Goal: Browse casually: Explore the website without a specific task or goal

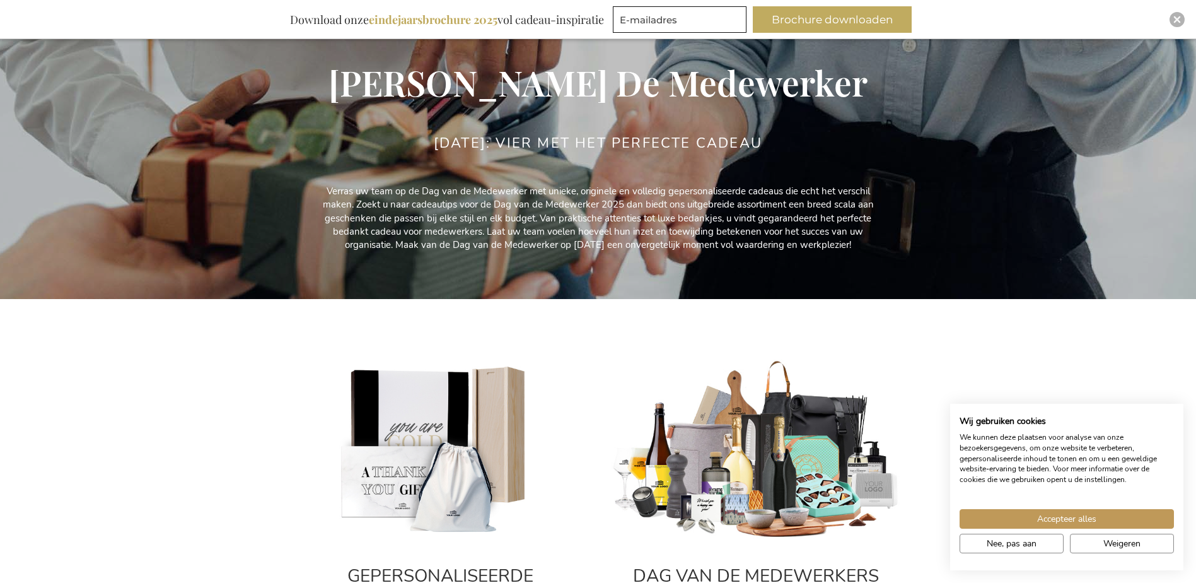
scroll to position [160, 0]
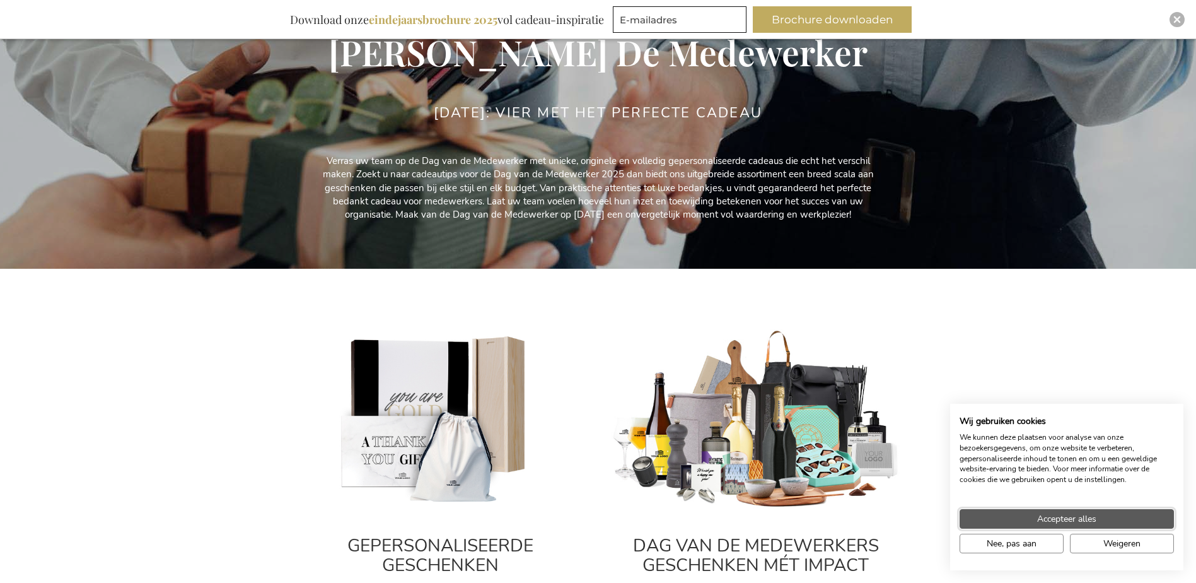
click at [1029, 517] on button "Accepteer alles" at bounding box center [1067, 519] width 214 height 20
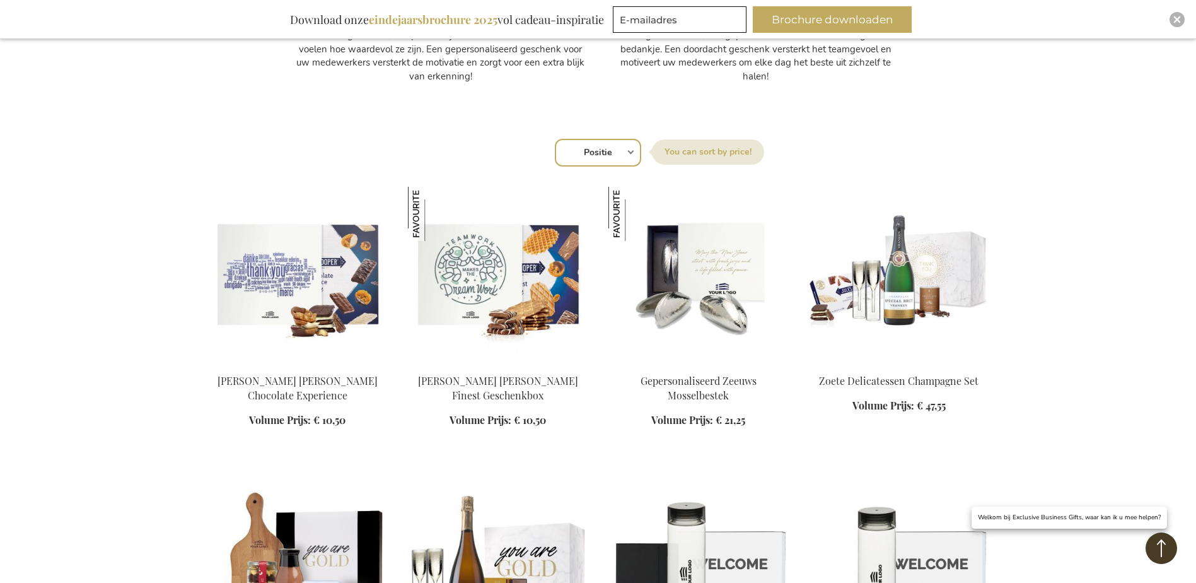
scroll to position [791, 0]
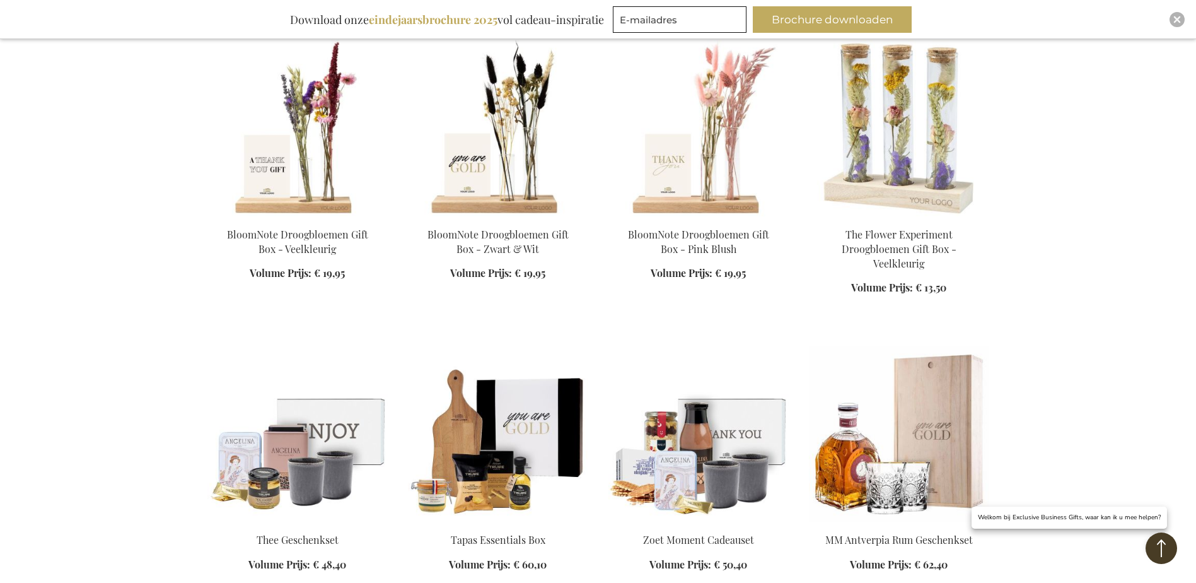
scroll to position [2368, 0]
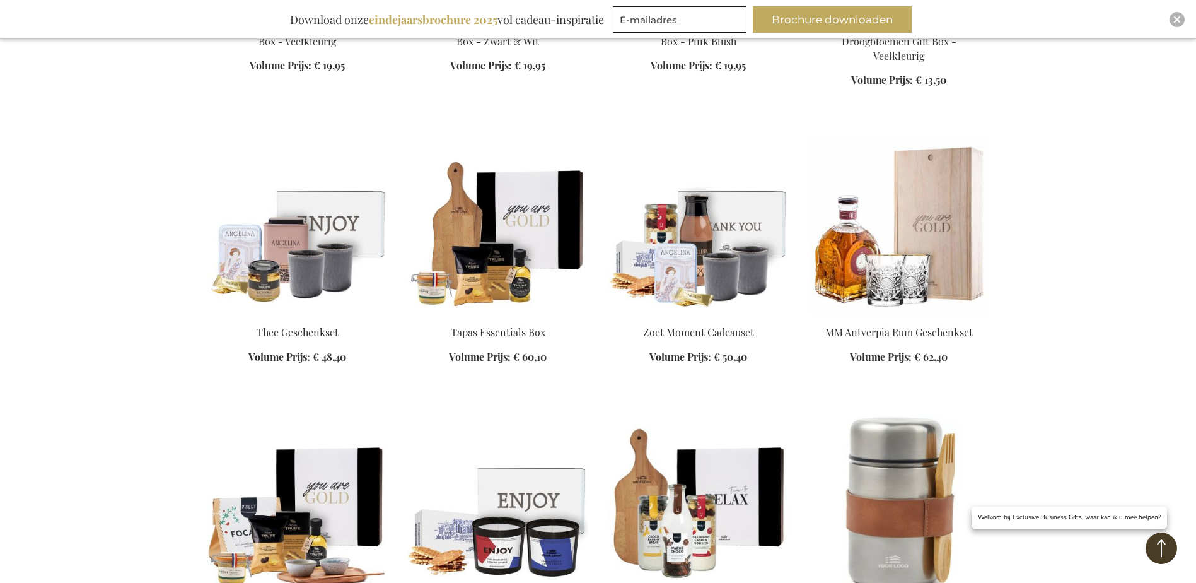
scroll to position [2578, 0]
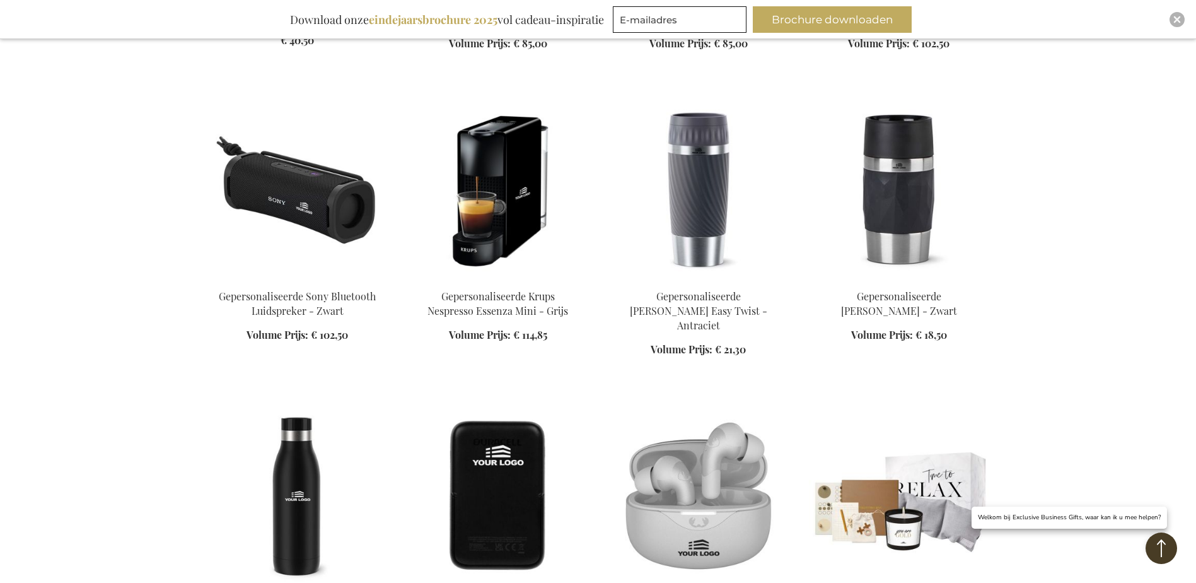
scroll to position [4260, 0]
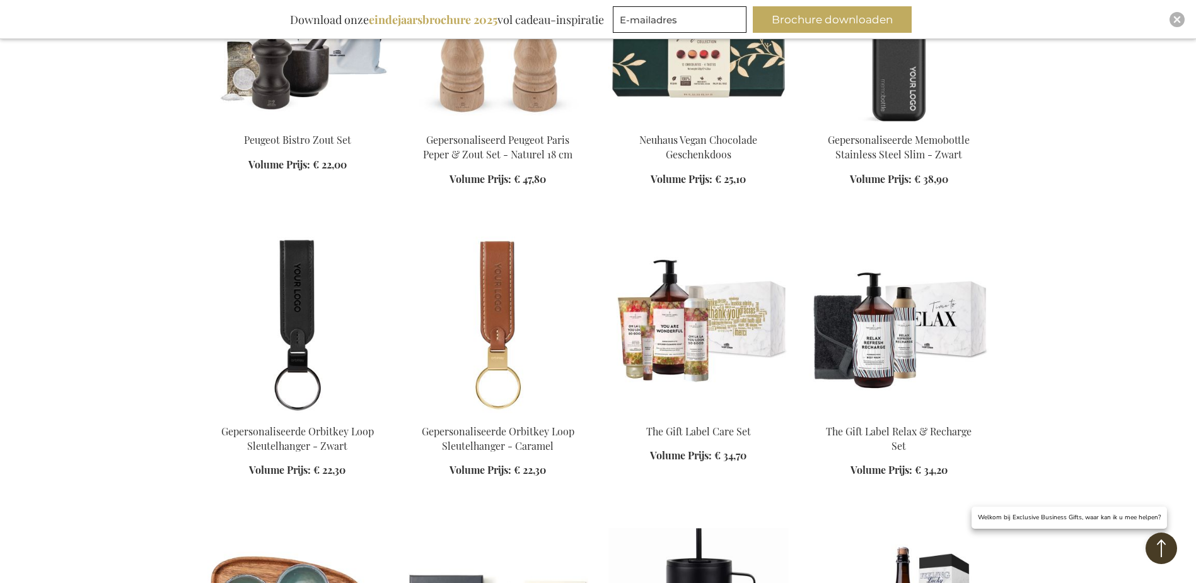
scroll to position [5101, 0]
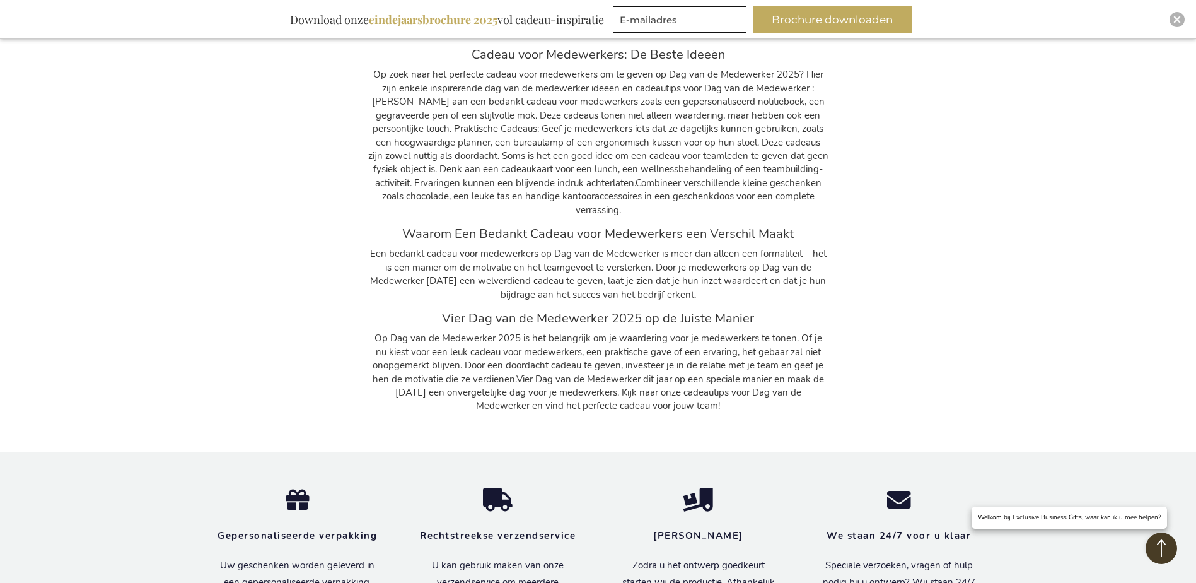
scroll to position [6362, 0]
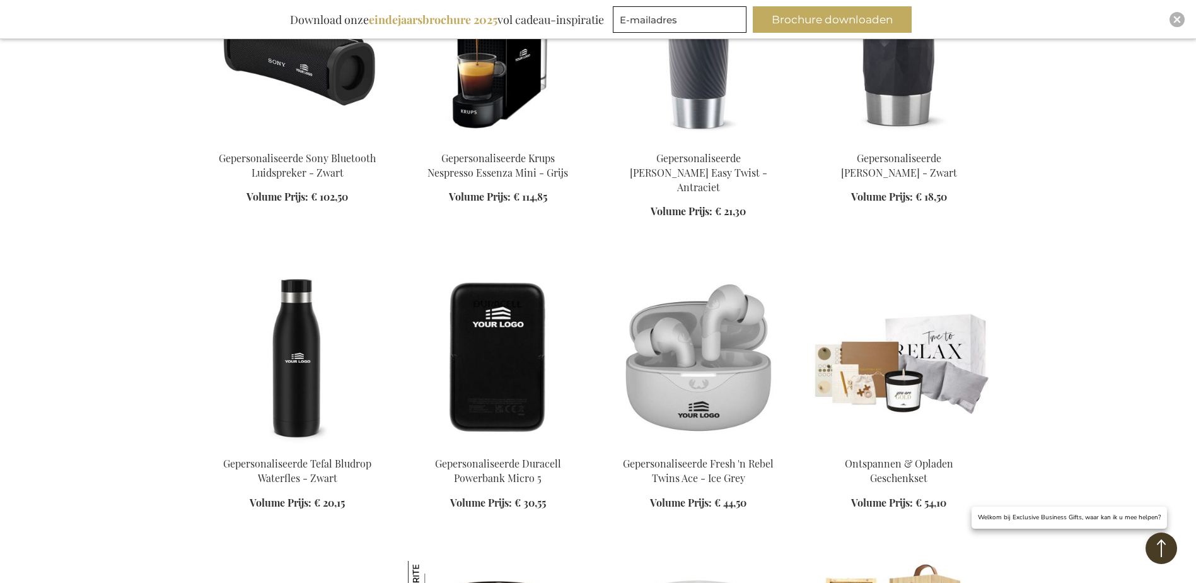
scroll to position [3839, 0]
